Goal: Check status: Check status

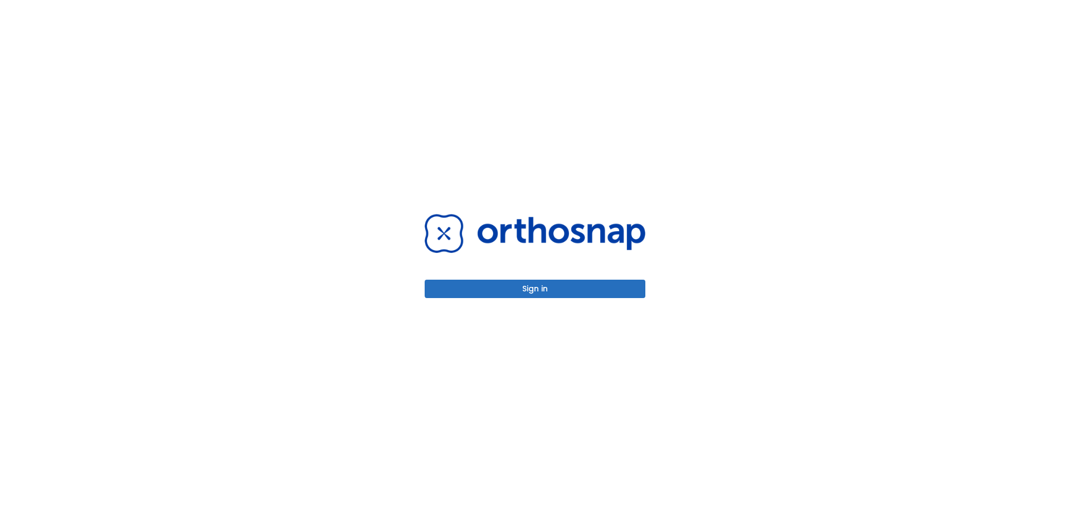
click at [479, 307] on div "Sign in" at bounding box center [534, 256] width 247 height 512
click at [478, 296] on button "Sign in" at bounding box center [535, 289] width 221 height 18
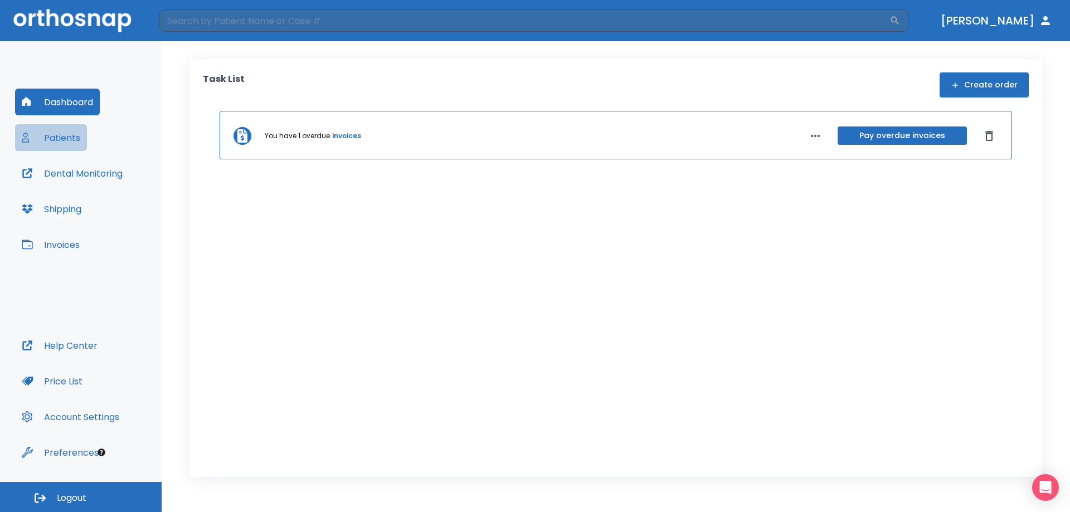
click at [62, 143] on button "Patients" at bounding box center [51, 137] width 72 height 27
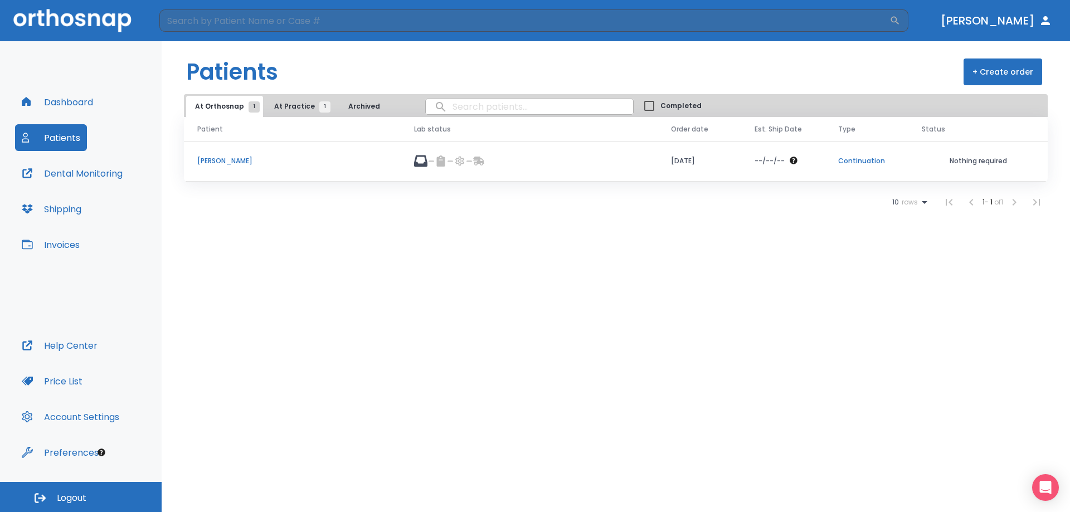
click at [242, 162] on p "[PERSON_NAME]" at bounding box center [292, 161] width 190 height 10
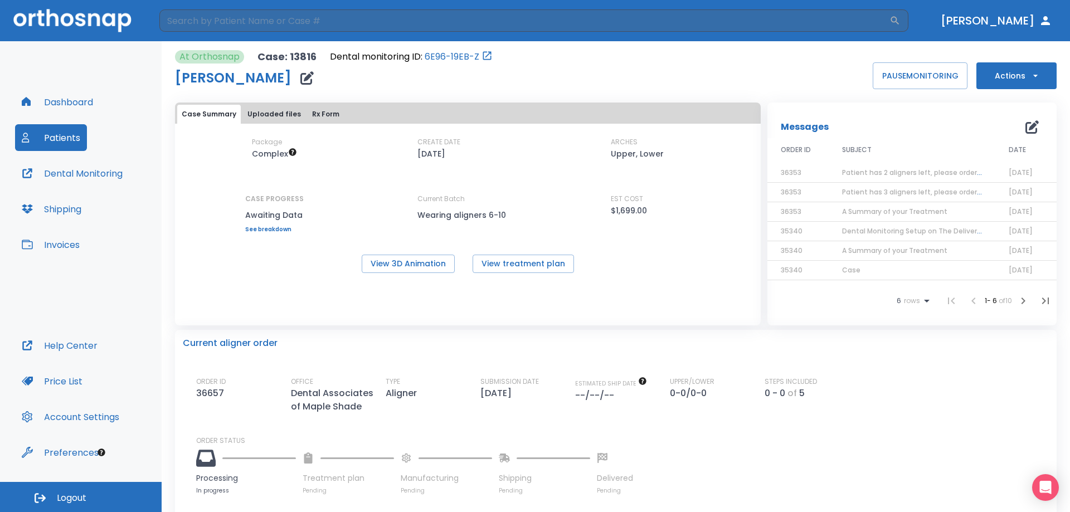
click at [260, 228] on link "See breakdown" at bounding box center [274, 229] width 59 height 7
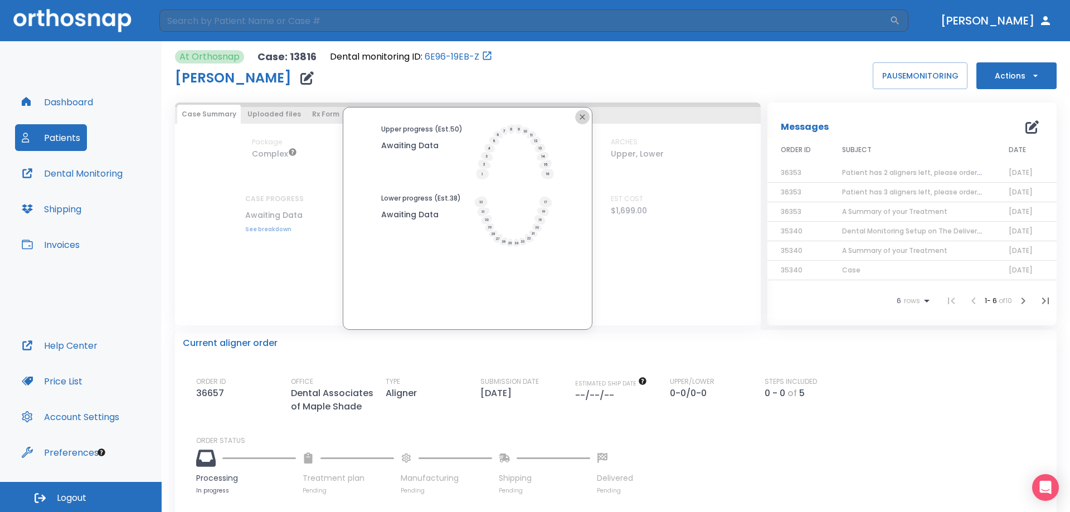
click at [578, 116] on icon "button" at bounding box center [582, 117] width 9 height 9
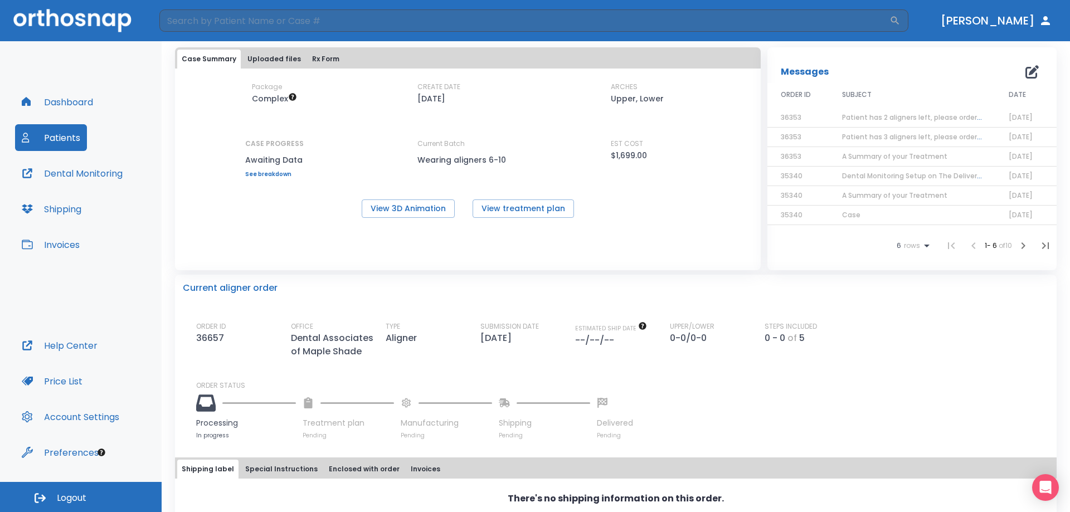
scroll to position [243, 0]
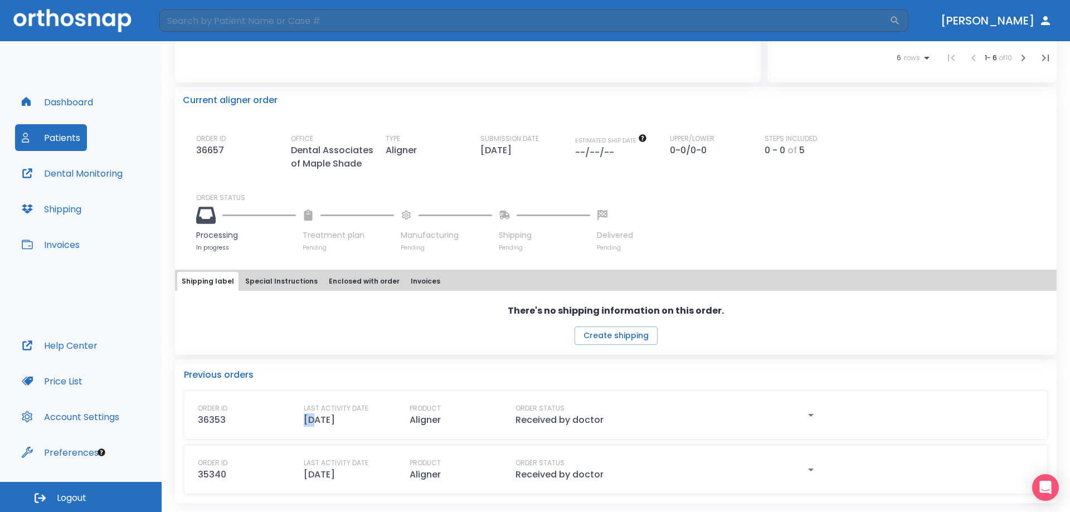
drag, startPoint x: 314, startPoint y: 421, endPoint x: 375, endPoint y: 419, distance: 60.2
click at [375, 419] on div "LAST ACTIVITY DATE [DATE]" at bounding box center [351, 415] width 95 height 23
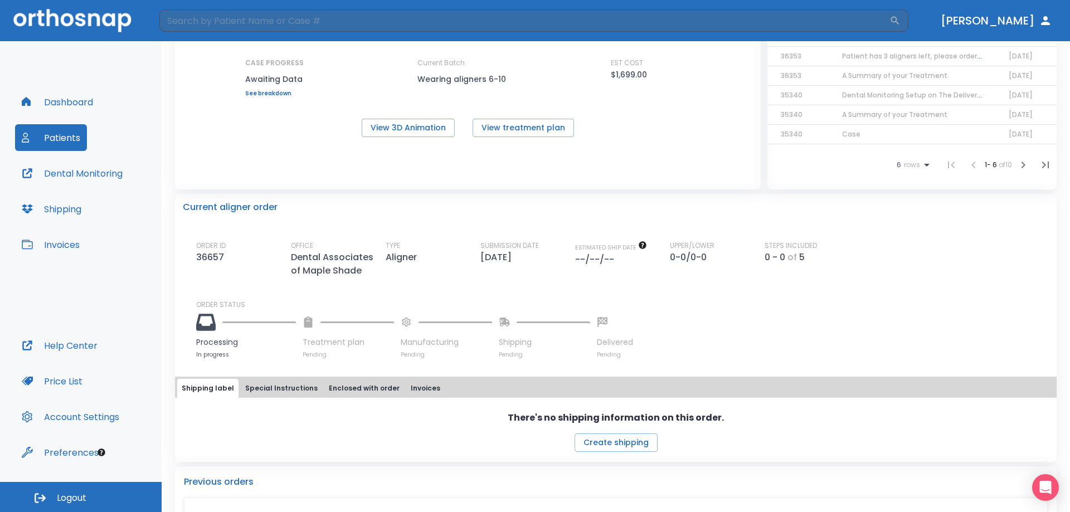
scroll to position [0, 0]
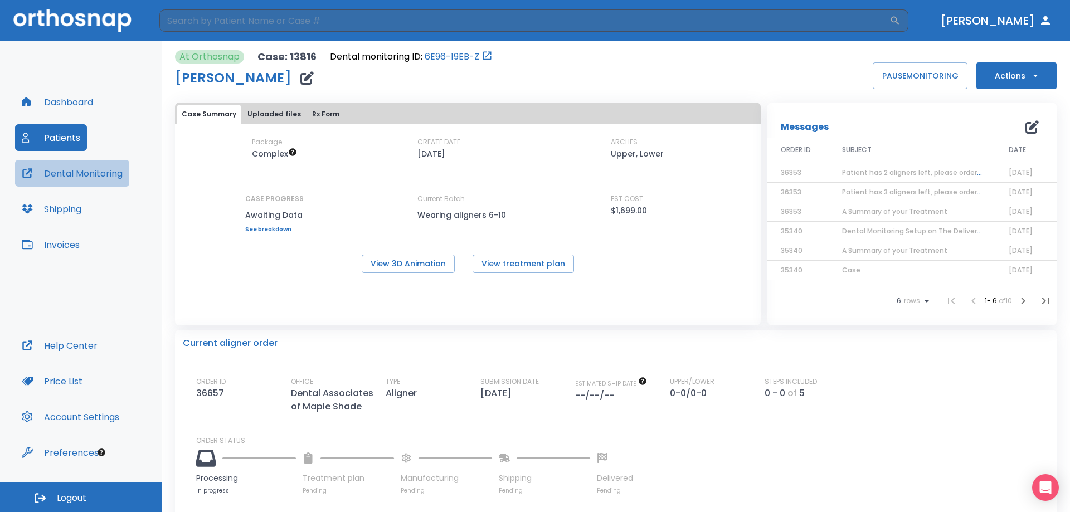
click at [73, 181] on button "Dental Monitoring" at bounding box center [72, 173] width 114 height 27
